Goal: Information Seeking & Learning: Compare options

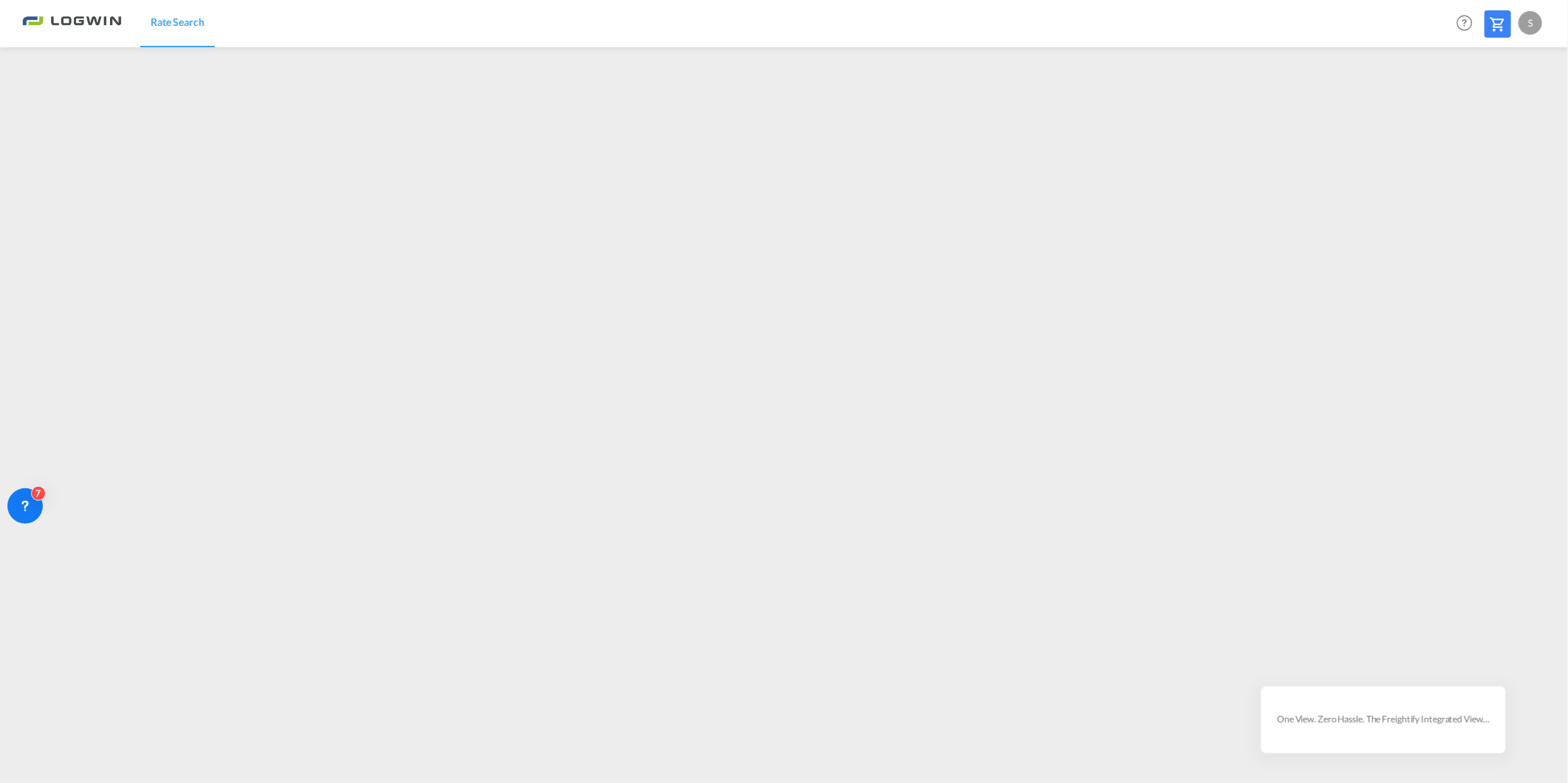
drag, startPoint x: 961, startPoint y: 687, endPoint x: 970, endPoint y: 688, distance: 9.1
click at [962, 578] on md-content "Rate Search Help Resources Product Release S My Profile Logout" at bounding box center [784, 392] width 1568 height 783
drag, startPoint x: 1097, startPoint y: 596, endPoint x: 1083, endPoint y: 583, distance: 19.1
click at [1097, 578] on md-content "Rate Search Help Resources Product Release S My Profile Logout" at bounding box center [784, 392] width 1568 height 783
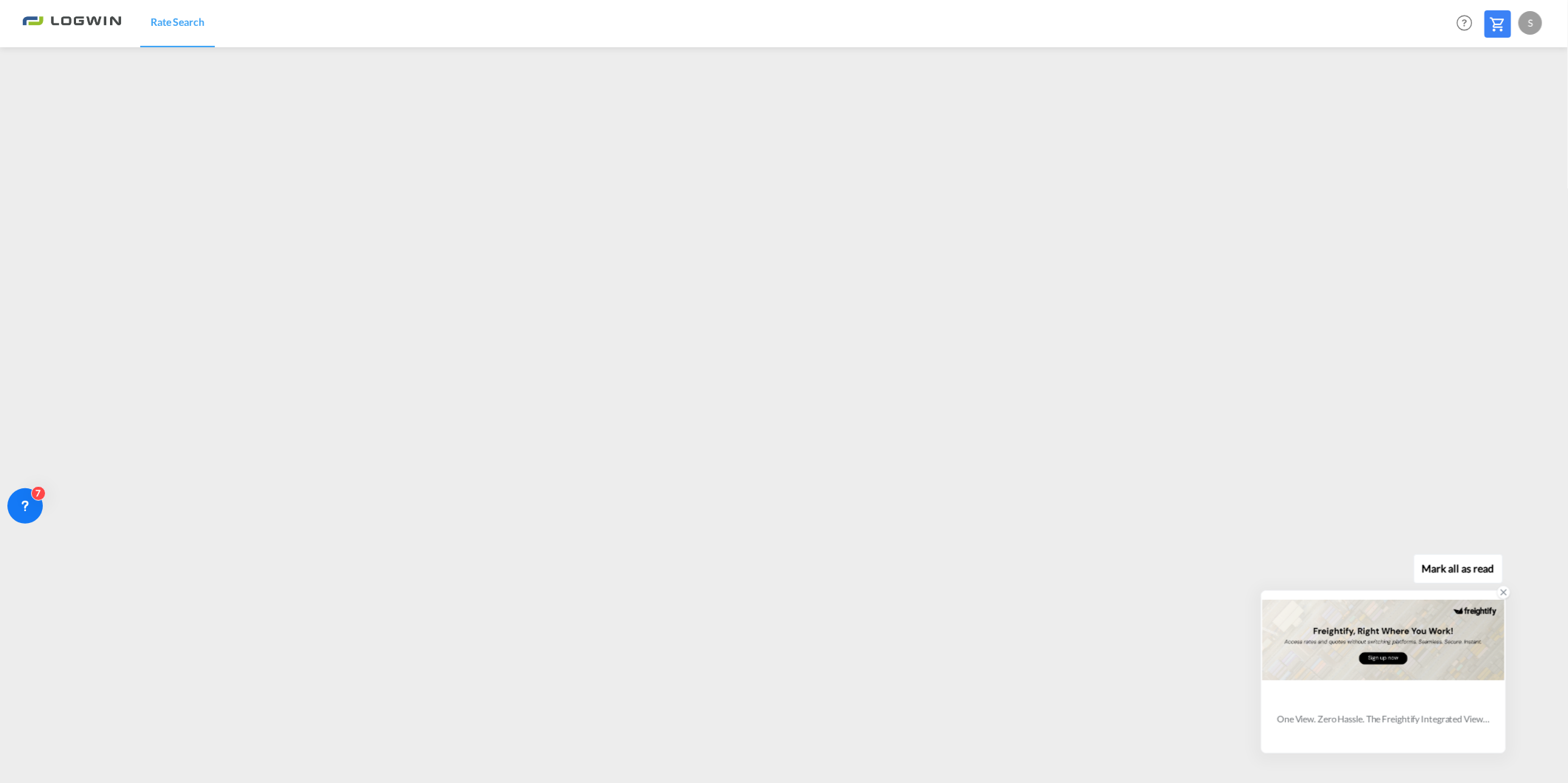
click at [1227, 578] on icon at bounding box center [1504, 592] width 10 height 10
